Goal: Register for event/course

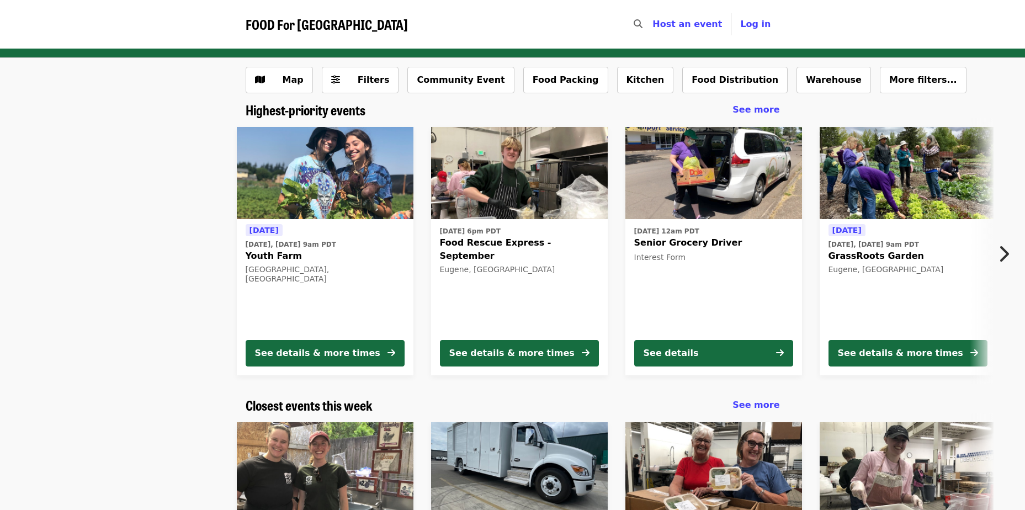
click at [143, 287] on div "[DATE] [DATE], [DATE] 9am PDT Youth Farm [GEOGRAPHIC_DATA], [GEOGRAPHIC_DATA] S…" at bounding box center [508, 251] width 971 height 266
click at [370, 80] on span "Filters" at bounding box center [374, 79] width 32 height 10
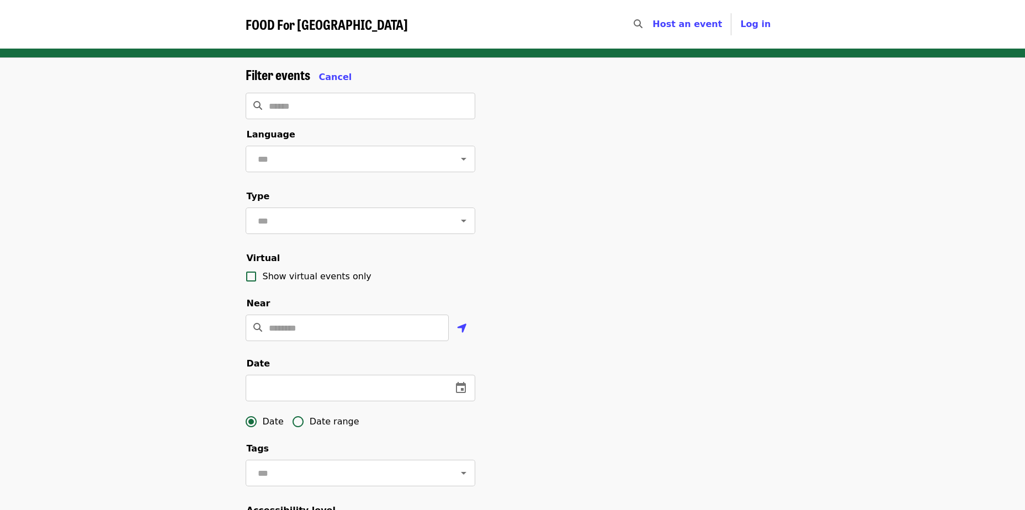
click at [605, 269] on div "Filter events Cancel ​ Language ​ Type ​ Virtual Show virtual events only Near …" at bounding box center [513, 374] width 552 height 615
click at [463, 395] on icon "change date" at bounding box center [460, 387] width 13 height 13
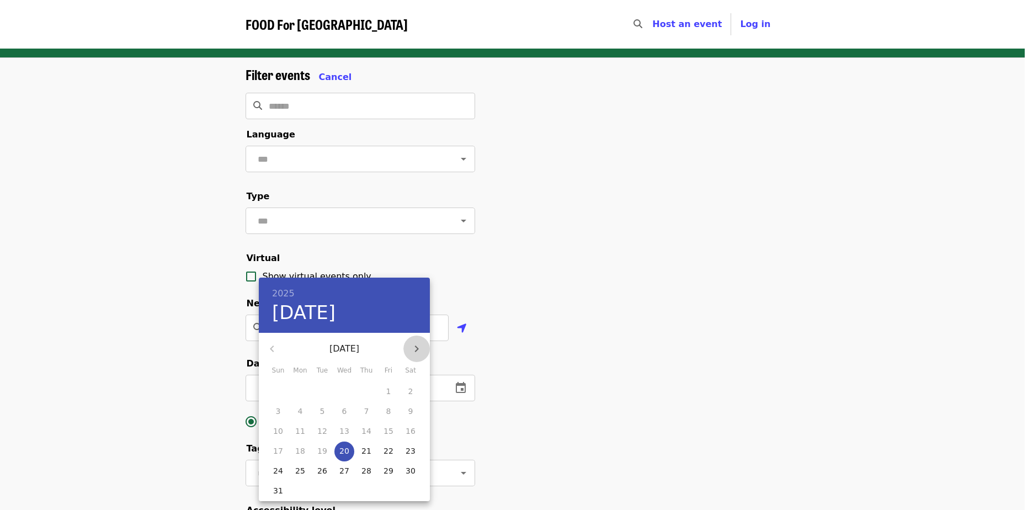
click at [413, 348] on icon "button" at bounding box center [416, 348] width 13 height 13
click at [385, 450] on p "26" at bounding box center [388, 450] width 10 height 11
type input "**********"
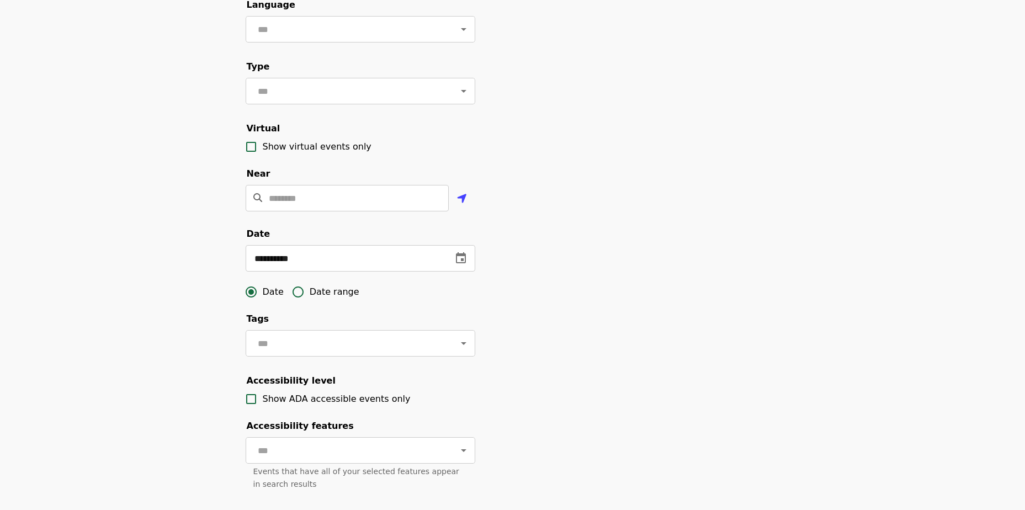
scroll to position [331, 0]
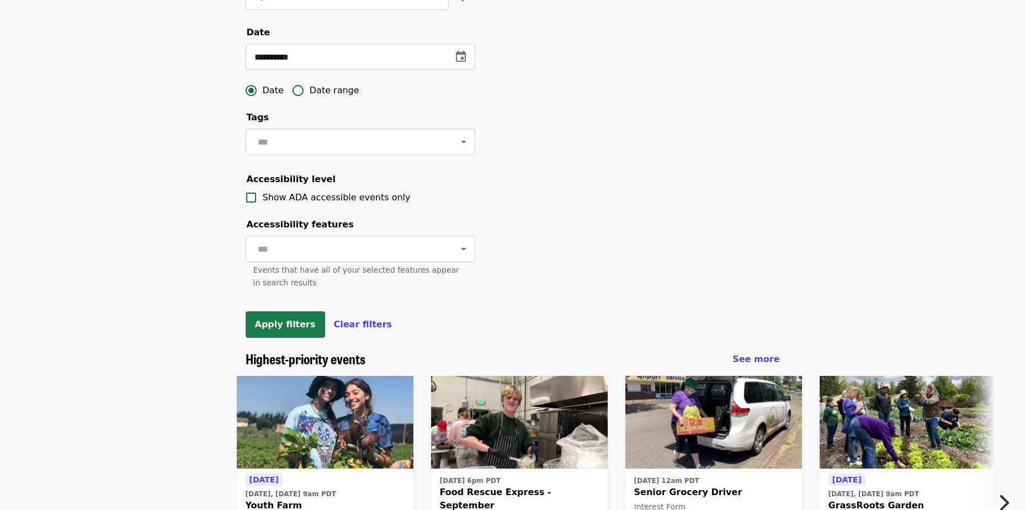
click at [285, 329] on span "Apply filters" at bounding box center [285, 324] width 61 height 10
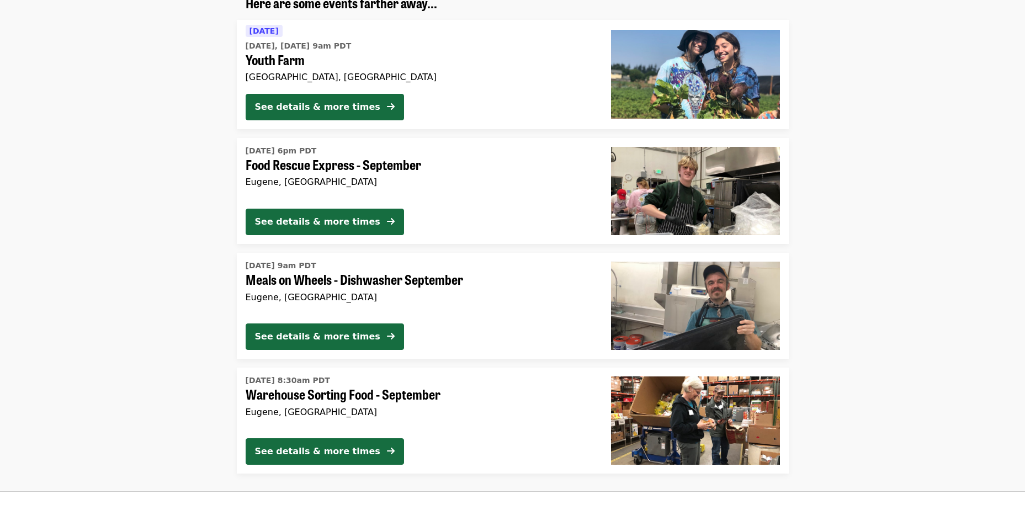
scroll to position [166, 0]
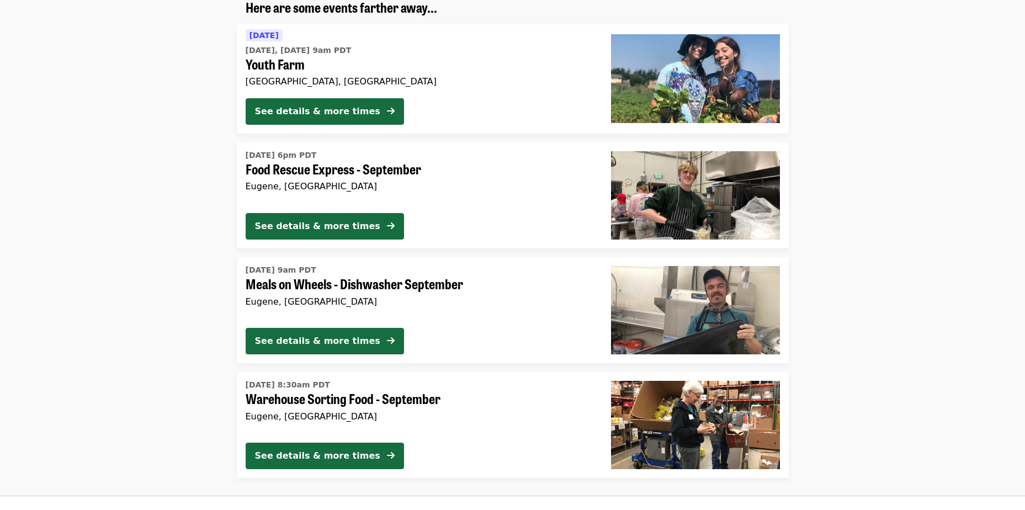
click at [309, 168] on span "Food Rescue Express - September" at bounding box center [420, 169] width 348 height 16
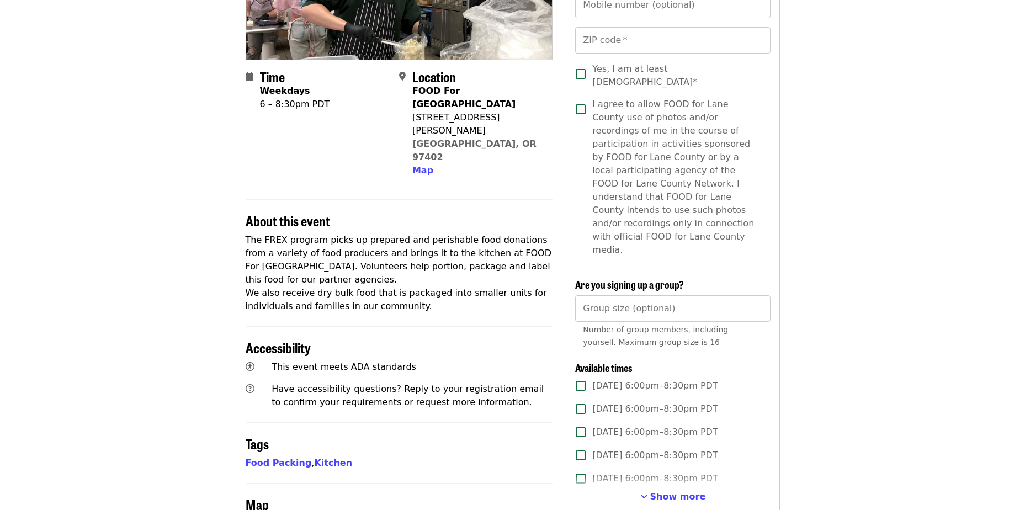
scroll to position [166, 0]
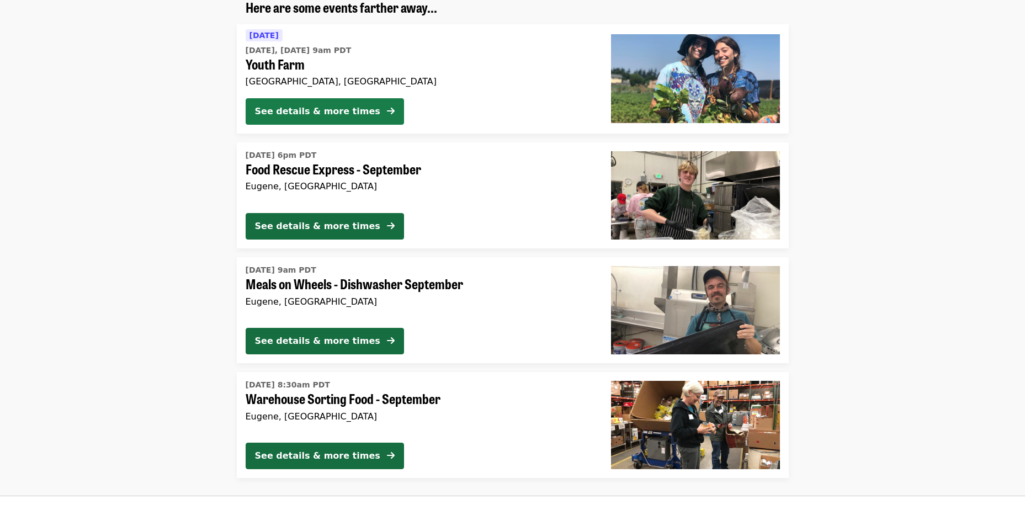
click at [310, 113] on div "See details & more times" at bounding box center [317, 111] width 125 height 13
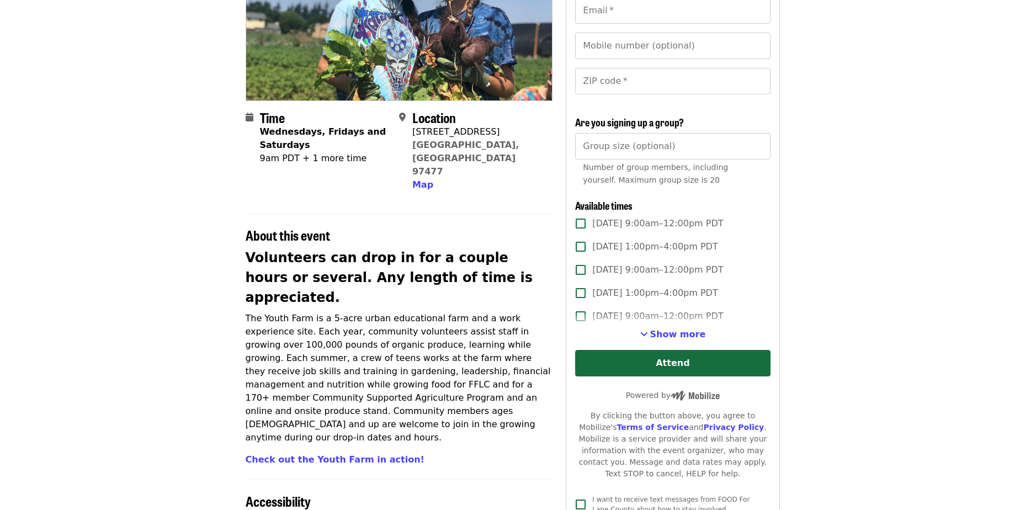
scroll to position [166, 0]
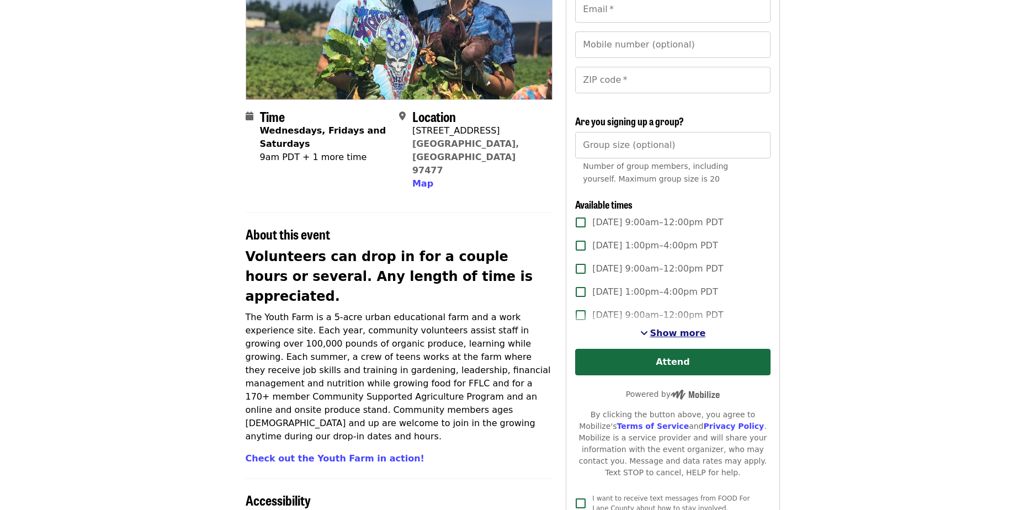
click at [683, 335] on span "Show more" at bounding box center [678, 333] width 56 height 10
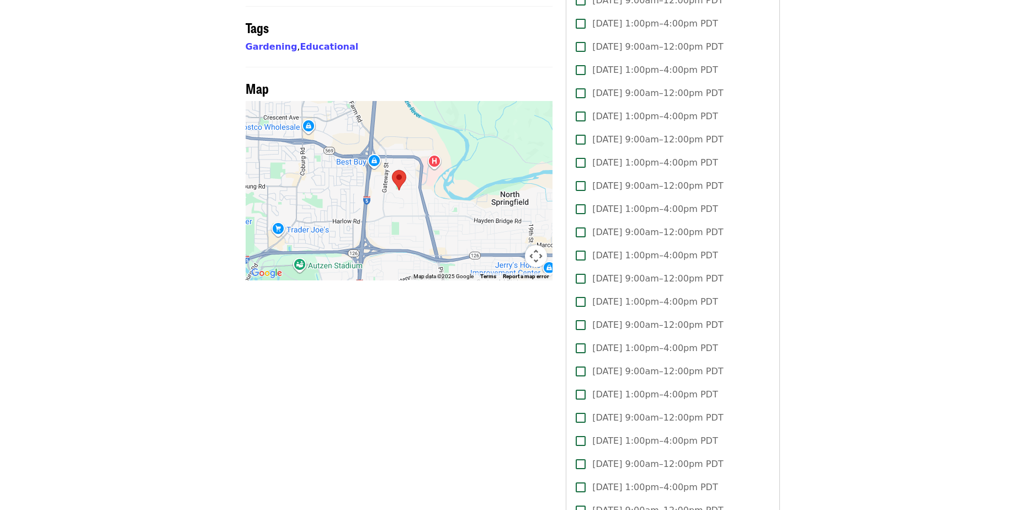
scroll to position [772, 0]
